Goal: Information Seeking & Learning: Check status

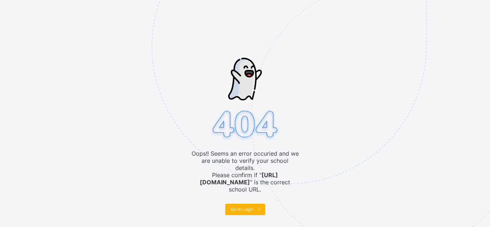
click at [247, 207] on span "Go to Login" at bounding box center [242, 209] width 23 height 5
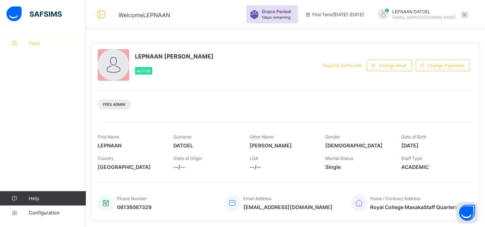
click at [53, 49] on link "Fees" at bounding box center [43, 43] width 86 height 14
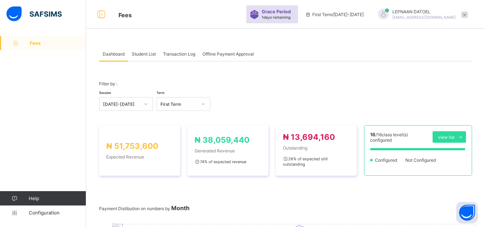
click at [46, 43] on span "Fees" at bounding box center [58, 43] width 56 height 6
click at [148, 51] on span "Student List" at bounding box center [144, 53] width 24 height 5
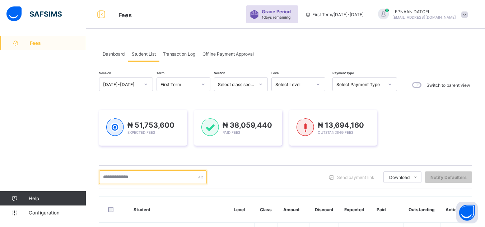
click at [162, 175] on input "text" at bounding box center [153, 178] width 108 height 14
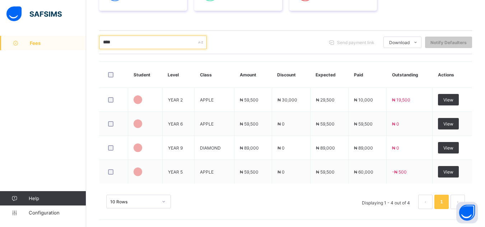
scroll to position [116, 0]
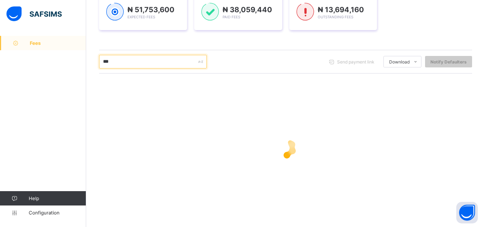
type input "***"
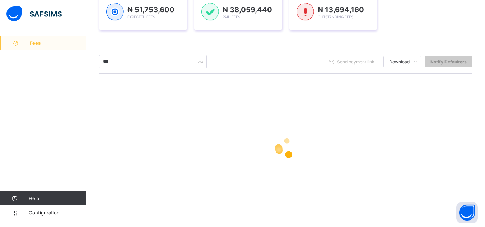
click at [361, 134] on div at bounding box center [285, 148] width 373 height 29
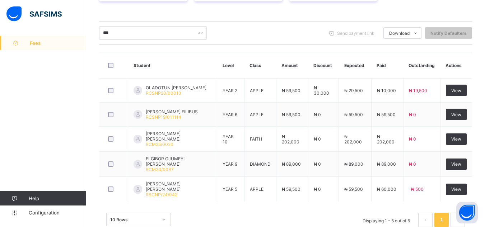
scroll to position [159, 0]
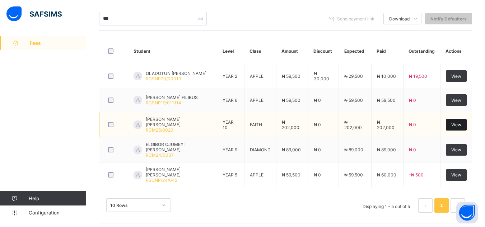
click at [459, 127] on div "View" at bounding box center [456, 124] width 21 height 11
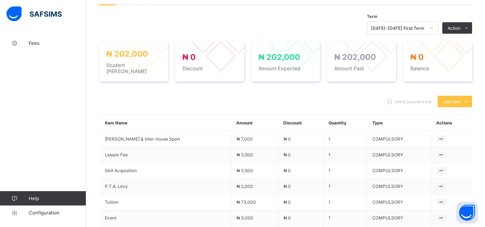
scroll to position [163, 0]
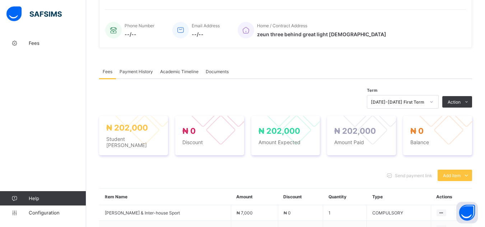
click at [92, 79] on div "× Delete Document This action would delete the document with name: from the sys…" at bounding box center [285, 179] width 399 height 613
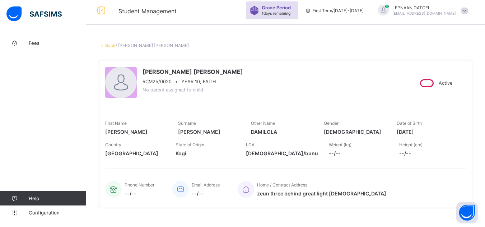
scroll to position [0, 0]
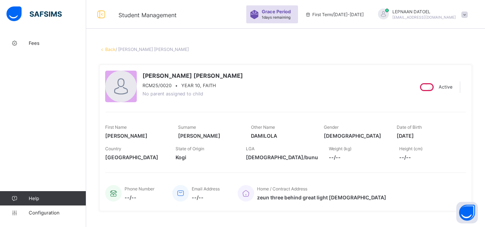
click at [109, 50] on link "Back" at bounding box center [110, 49] width 10 height 5
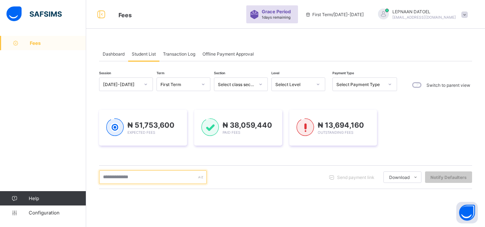
click at [126, 180] on input "text" at bounding box center [153, 178] width 108 height 14
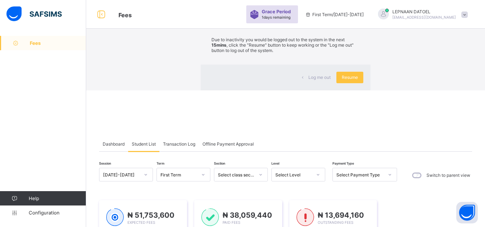
click at [227, 90] on div "Log me out Resume" at bounding box center [286, 78] width 170 height 26
click at [159, 90] on div "× Idle Mode Due to inactivity you would be logged out to the system in the next…" at bounding box center [285, 45] width 399 height 90
click at [342, 80] on span "Resume" at bounding box center [350, 77] width 16 height 5
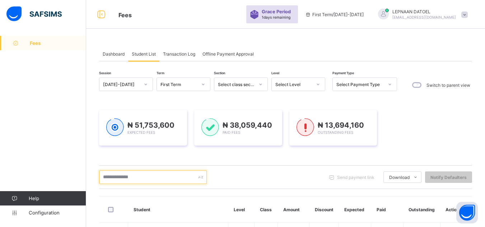
click at [123, 180] on input "text" at bounding box center [153, 178] width 108 height 14
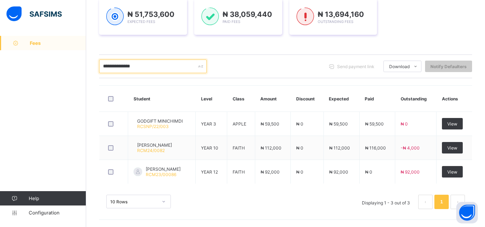
scroll to position [111, 0]
click at [160, 65] on input "**********" at bounding box center [153, 67] width 108 height 14
type input "*"
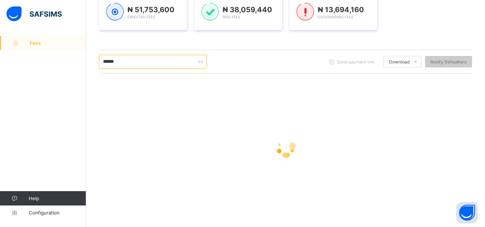
scroll to position [114, 0]
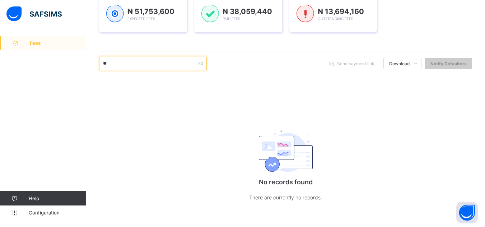
type input "*"
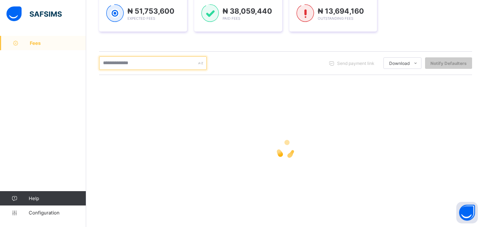
scroll to position [116, 0]
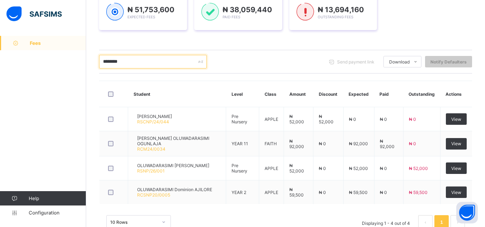
click at [135, 62] on input "********" at bounding box center [153, 62] width 108 height 14
type input "*"
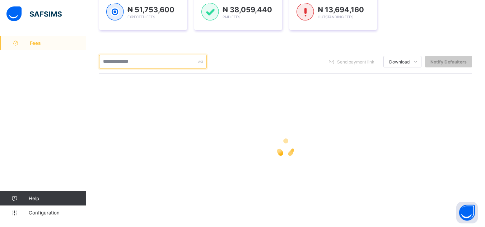
type input "*"
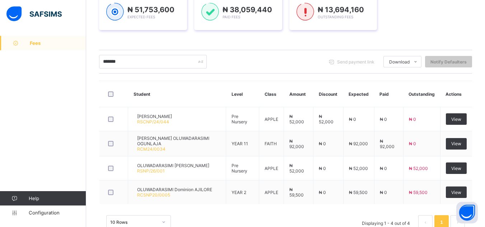
click at [259, 44] on div "Session [DATE]-[DATE] Term First Term Section Select class section Level Select…" at bounding box center [285, 99] width 373 height 275
click at [131, 62] on input "*******" at bounding box center [153, 62] width 108 height 14
type input "*"
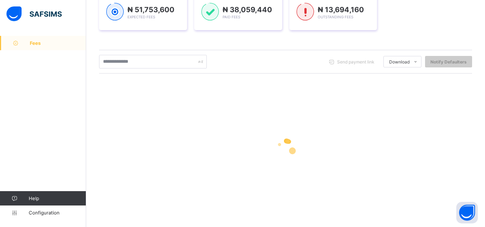
click at [217, 34] on div "₦ 51,753,600 Expected Fees ₦ 38,059,440 Paid Fees ₦ 13,694,160 Outstanding Fees" at bounding box center [285, 11] width 373 height 57
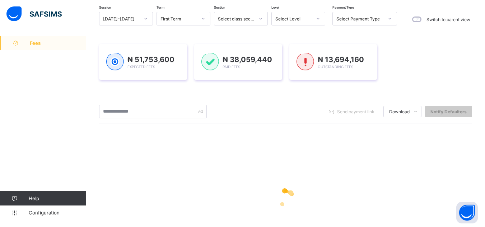
scroll to position [1, 0]
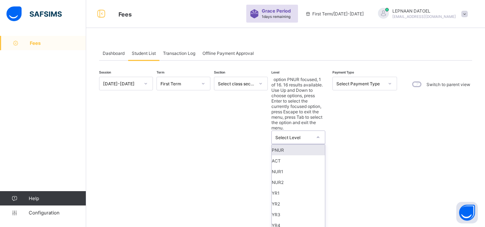
click at [316, 132] on div at bounding box center [318, 137] width 12 height 11
click at [302, 166] on div "NUR1" at bounding box center [298, 171] width 53 height 11
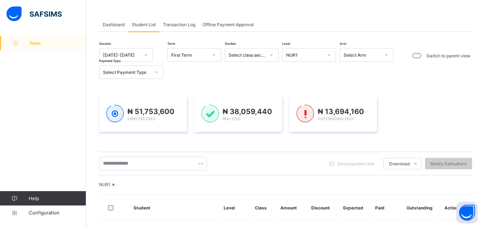
click at [332, 187] on div "NUR1" at bounding box center [285, 184] width 373 height 5
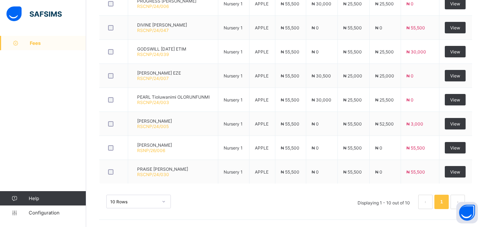
scroll to position [327, 0]
click at [273, 202] on div "10 Rows Displaying 1 - 10 out of 10 1" at bounding box center [285, 202] width 359 height 14
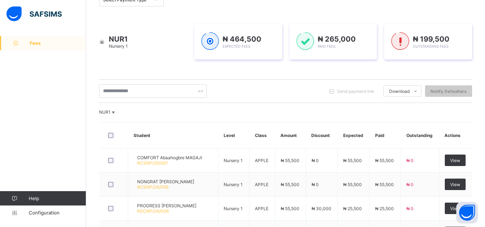
scroll to position [97, 0]
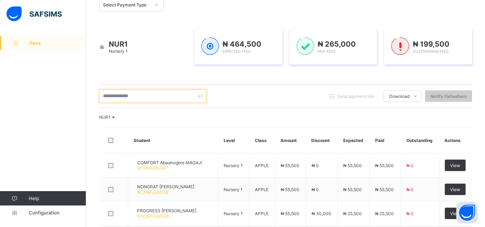
click at [132, 97] on input "text" at bounding box center [153, 96] width 108 height 14
click at [117, 120] on icon at bounding box center [114, 117] width 6 height 5
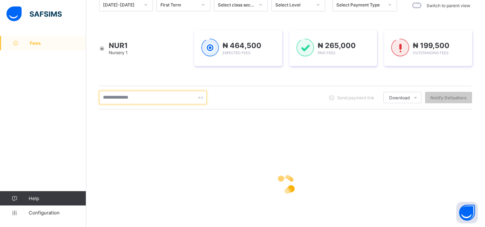
click at [118, 98] on input "text" at bounding box center [153, 98] width 108 height 14
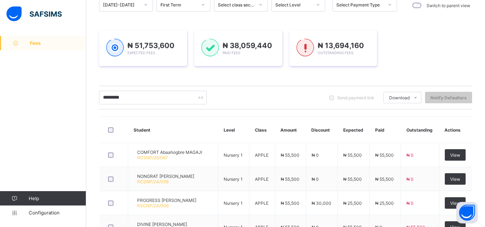
click at [232, 105] on div "********* Send payment link Download Students Payment Students Payment Status S…" at bounding box center [285, 98] width 373 height 24
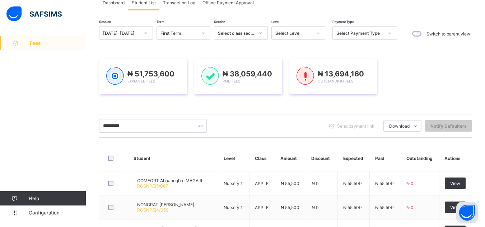
scroll to position [35, 0]
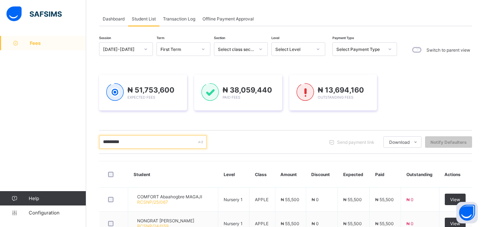
click at [138, 141] on input "*********" at bounding box center [153, 142] width 108 height 14
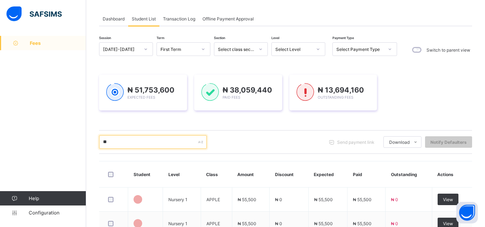
type input "*"
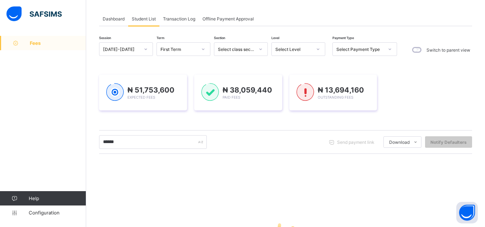
click at [244, 149] on div "****** Send payment link Download Students Payment Students Payment Status Stud…" at bounding box center [285, 142] width 373 height 14
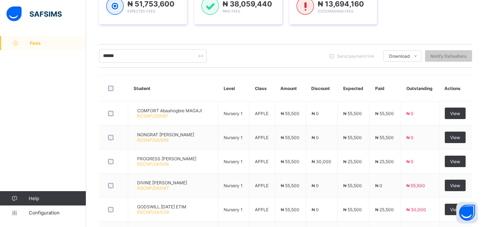
scroll to position [0, 0]
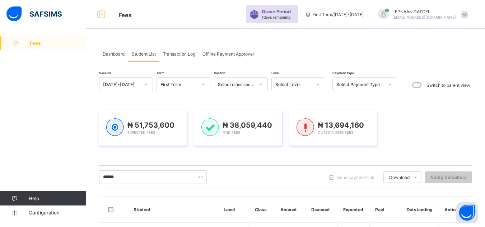
click at [304, 86] on div "Select Level" at bounding box center [293, 84] width 37 height 5
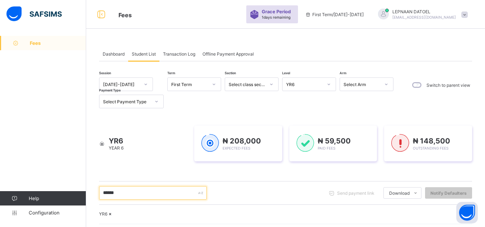
click at [173, 195] on input "******" at bounding box center [153, 193] width 108 height 14
type input "*"
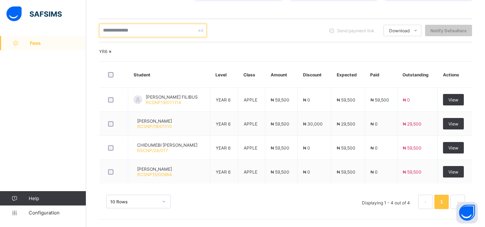
scroll to position [182, 0]
click at [335, 49] on div "YR6" at bounding box center [285, 51] width 373 height 5
click at [135, 24] on input "text" at bounding box center [153, 31] width 108 height 14
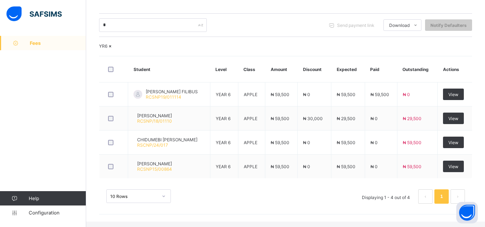
click at [113, 45] on icon at bounding box center [110, 45] width 6 height 5
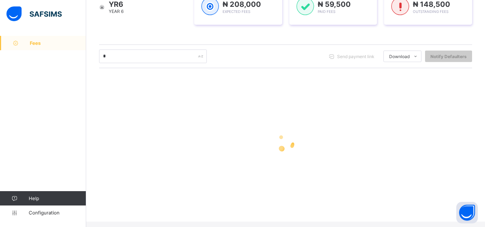
scroll to position [116, 0]
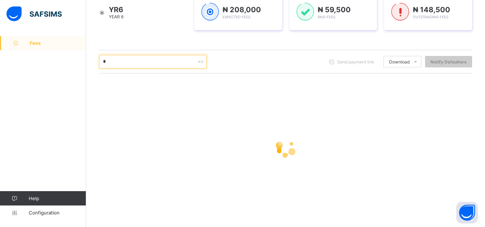
click at [106, 61] on input "*" at bounding box center [153, 62] width 108 height 14
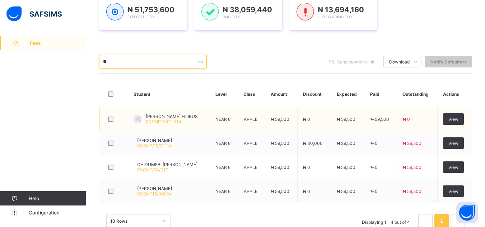
type input "*"
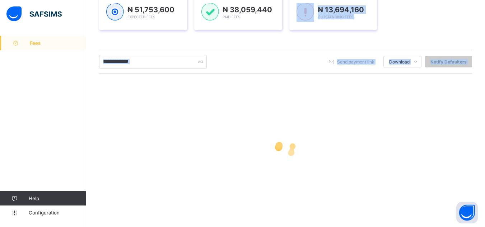
drag, startPoint x: 233, startPoint y: 112, endPoint x: 276, endPoint y: 39, distance: 85.0
click at [276, 39] on div "Session [DATE]-[DATE] Term First Term Section Select class section Level Select…" at bounding box center [285, 89] width 373 height 254
click at [276, 39] on div "₦ 51,753,600 Expected Fees ₦ 38,059,440 Paid Fees ₦ 13,694,160 Outstanding Fees" at bounding box center [285, 11] width 373 height 57
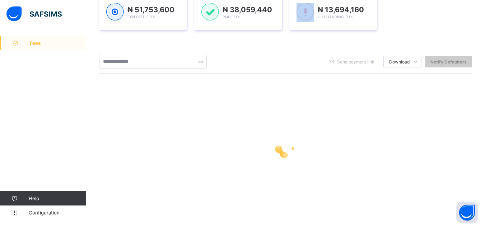
click at [276, 39] on div "₦ 51,753,600 Expected Fees ₦ 38,059,440 Paid Fees ₦ 13,694,160 Outstanding Fees" at bounding box center [285, 11] width 373 height 57
click at [224, 46] on div "Session [DATE]-[DATE] Term First Term Section Select class section Level Select…" at bounding box center [285, 89] width 373 height 254
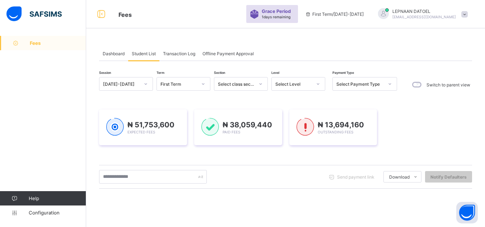
scroll to position [0, 0]
click at [257, 149] on div "₦ 51,753,600 Expected Fees ₦ 38,059,440 Paid Fees ₦ 13,694,160 Outstanding Fees" at bounding box center [285, 127] width 373 height 57
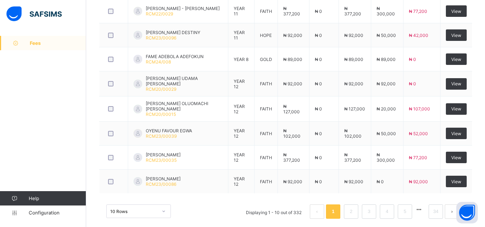
scroll to position [279, 0]
